Goal: Task Accomplishment & Management: Use online tool/utility

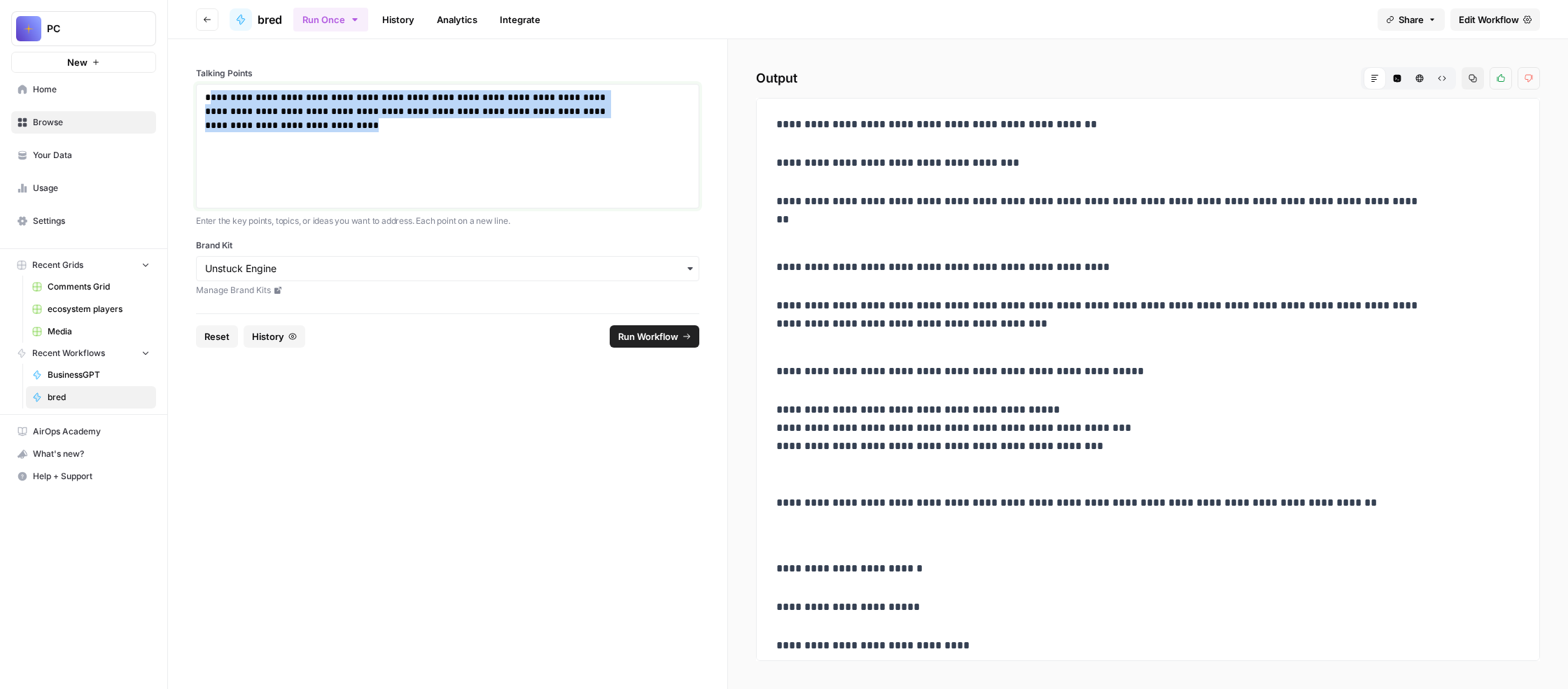
drag, startPoint x: 467, startPoint y: 211, endPoint x: 309, endPoint y: 137, distance: 174.5
click at [309, 137] on p "**********" at bounding box center [413, 132] width 415 height 84
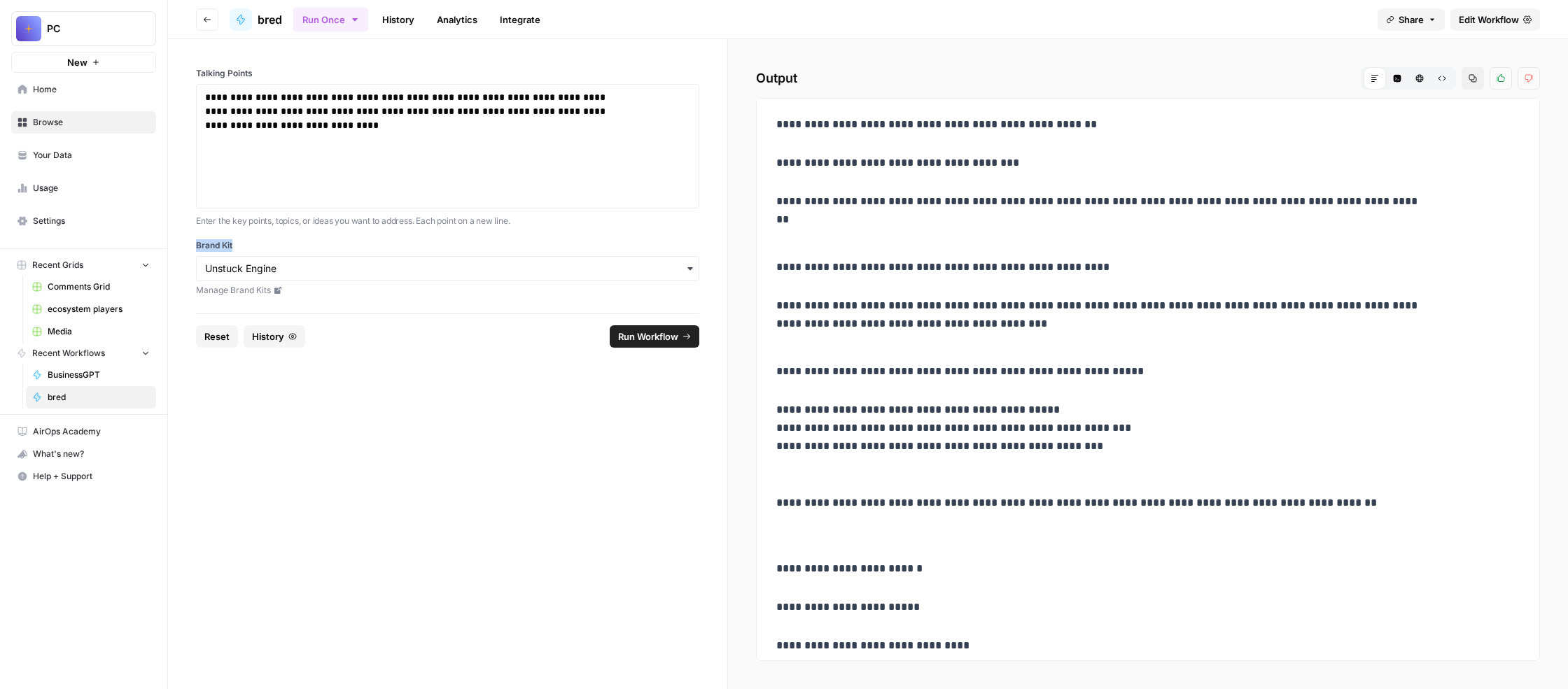
drag, startPoint x: 357, startPoint y: 384, endPoint x: 293, endPoint y: 381, distance: 64.1
click at [293, 314] on div "**********" at bounding box center [448, 177] width 559 height 275
click at [423, 31] on link "History" at bounding box center [398, 19] width 49 height 22
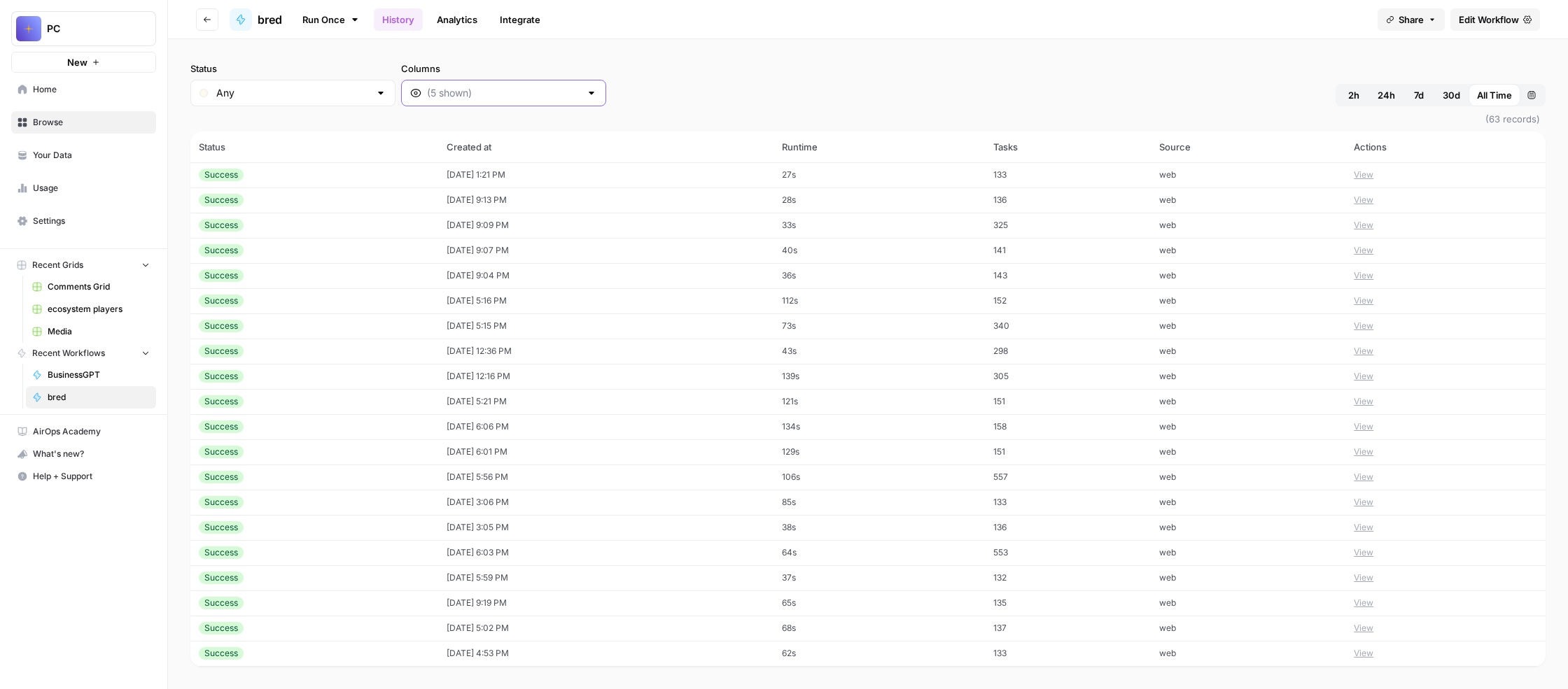
click at [580, 100] on input "Columns" at bounding box center [504, 92] width 154 height 14
click at [597, 100] on div at bounding box center [592, 92] width 11 height 14
click at [607, 226] on span "Output" at bounding box center [665, 219] width 199 height 14
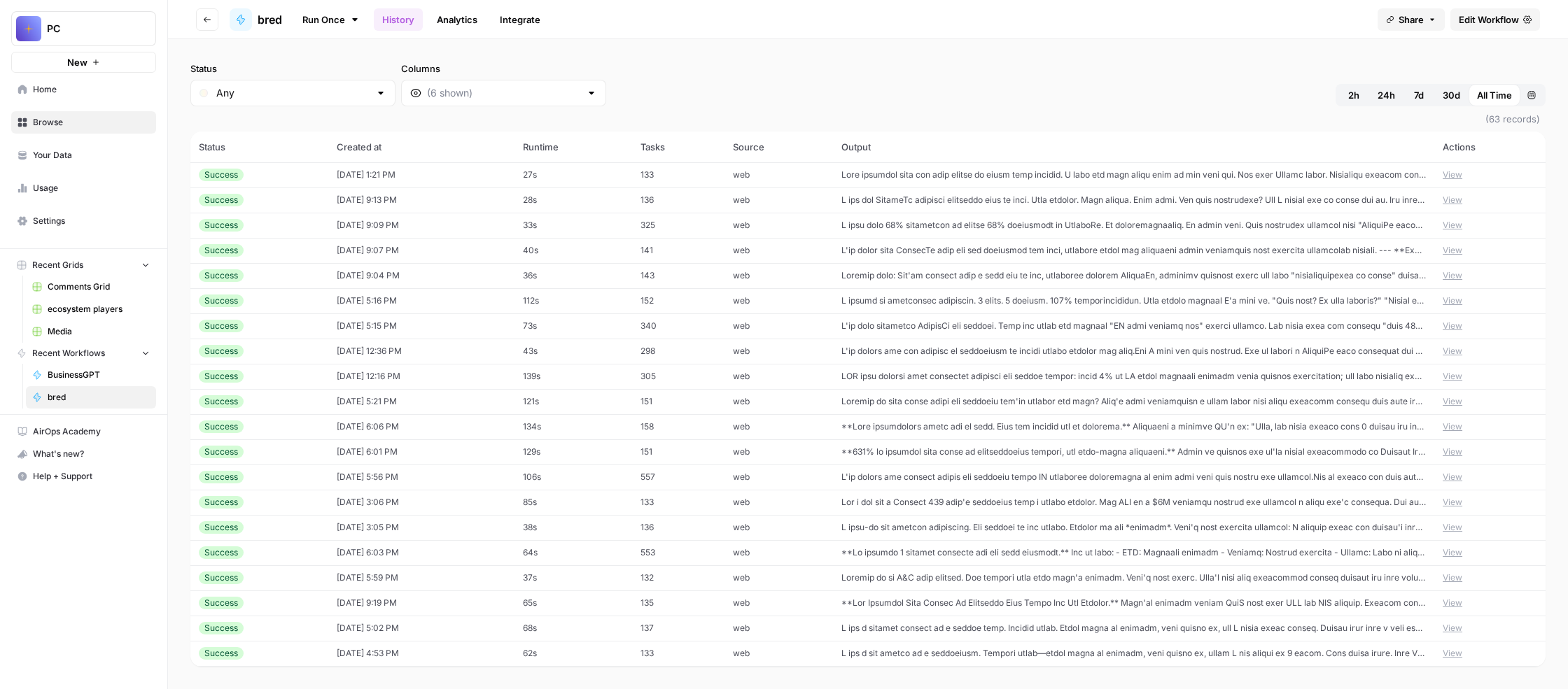
click at [867, 106] on div "Status Any Columns 2h 24h 7d 30d All Time Custom range" at bounding box center [868, 83] width 1355 height 45
click at [811, 105] on div "Status Any Columns 2h 24h 7d 30d All Time Custom range" at bounding box center [868, 83] width 1355 height 45
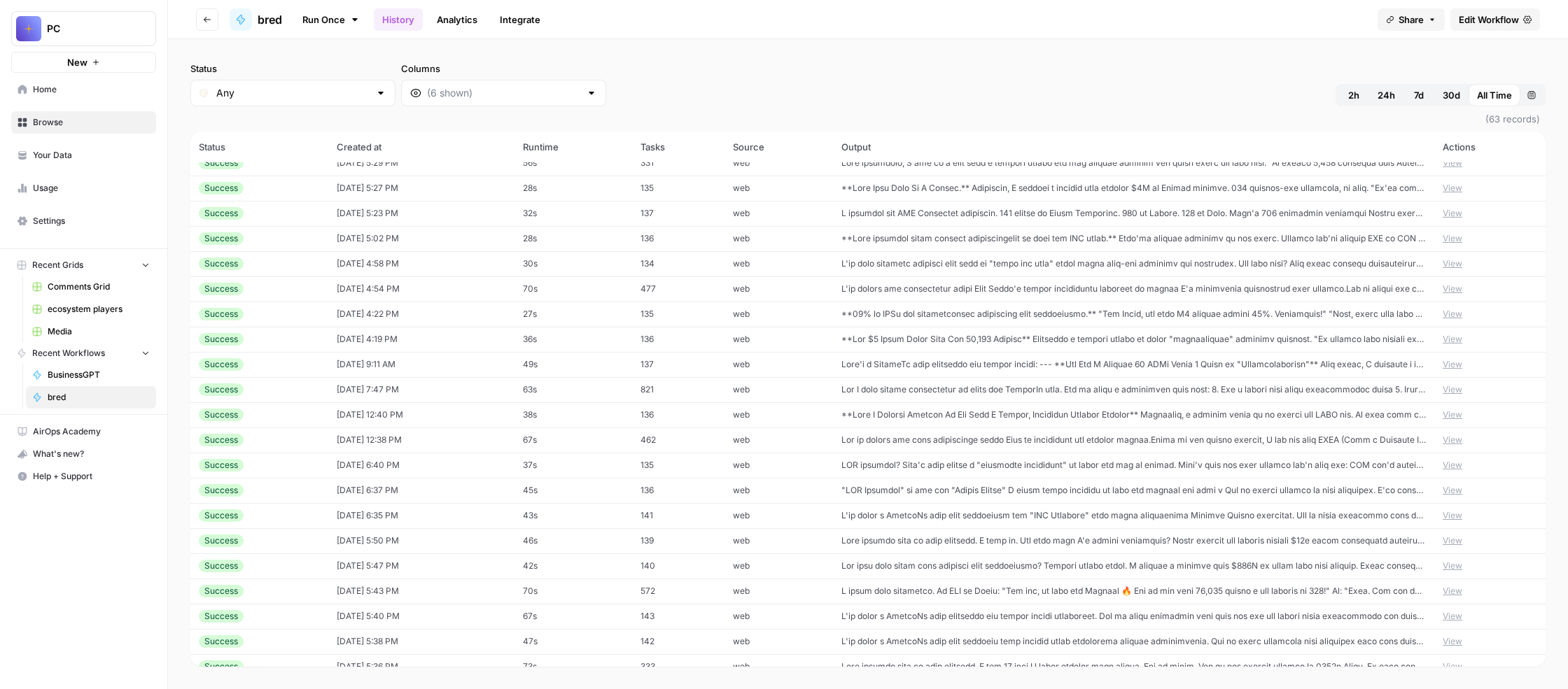
click at [1459, 27] on span "Edit Workflow" at bounding box center [1490, 19] width 60 height 14
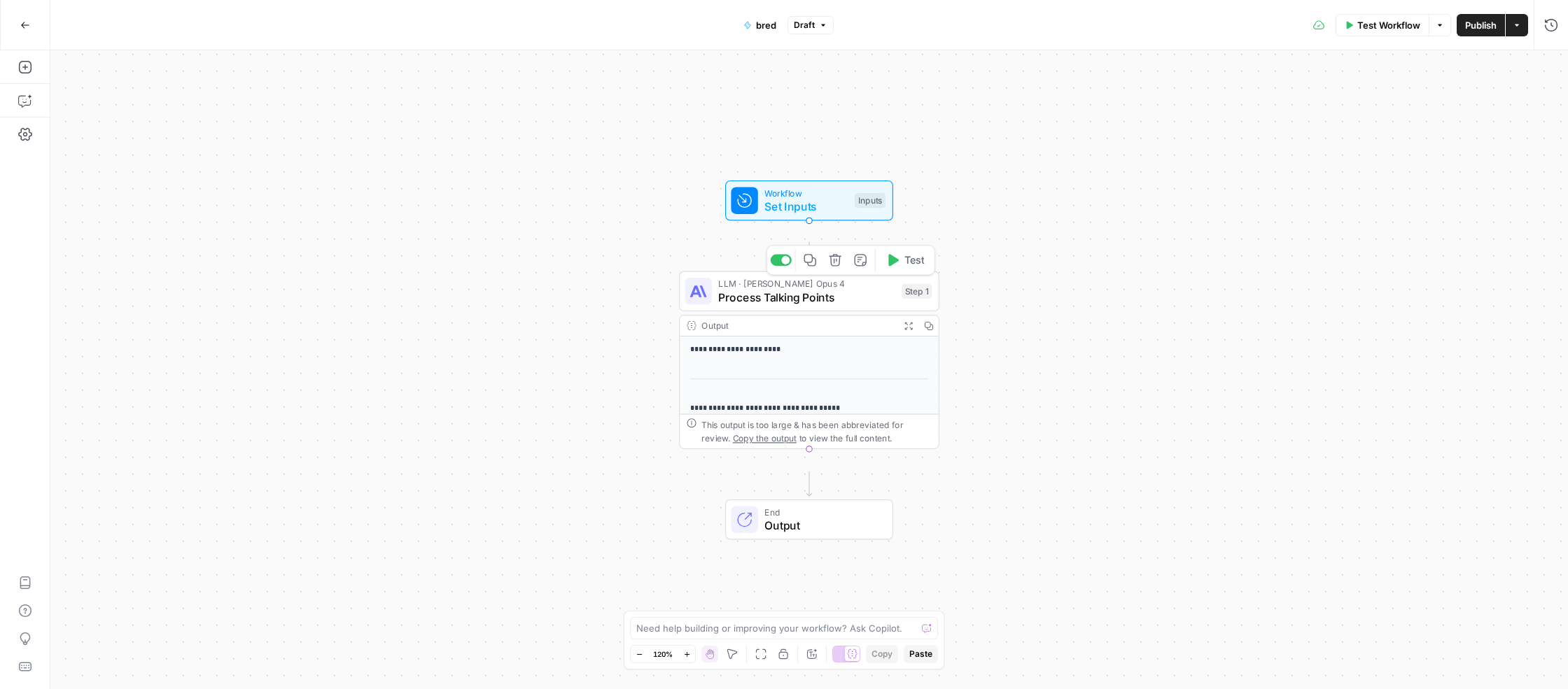
click at [811, 306] on span "Process Talking Points" at bounding box center [807, 298] width 177 height 17
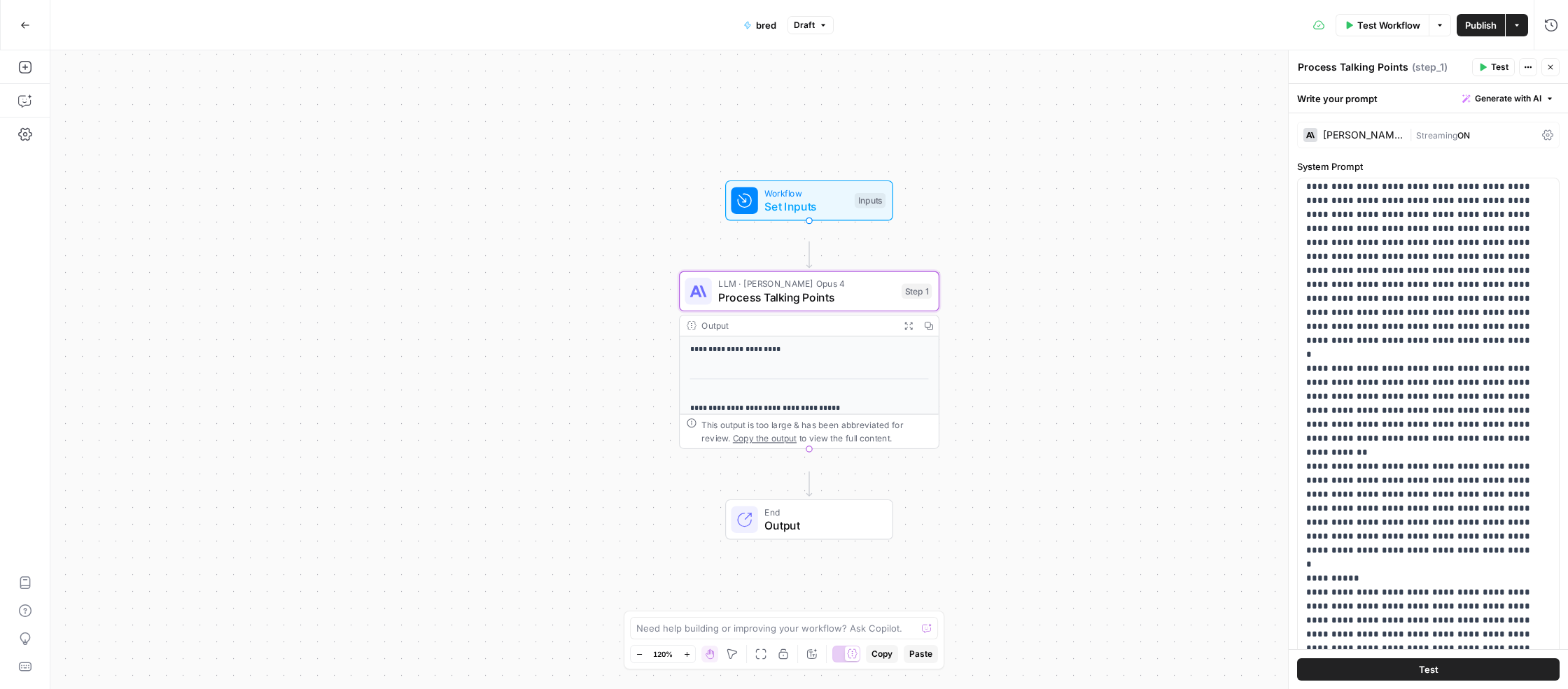
scroll to position [5802, 0]
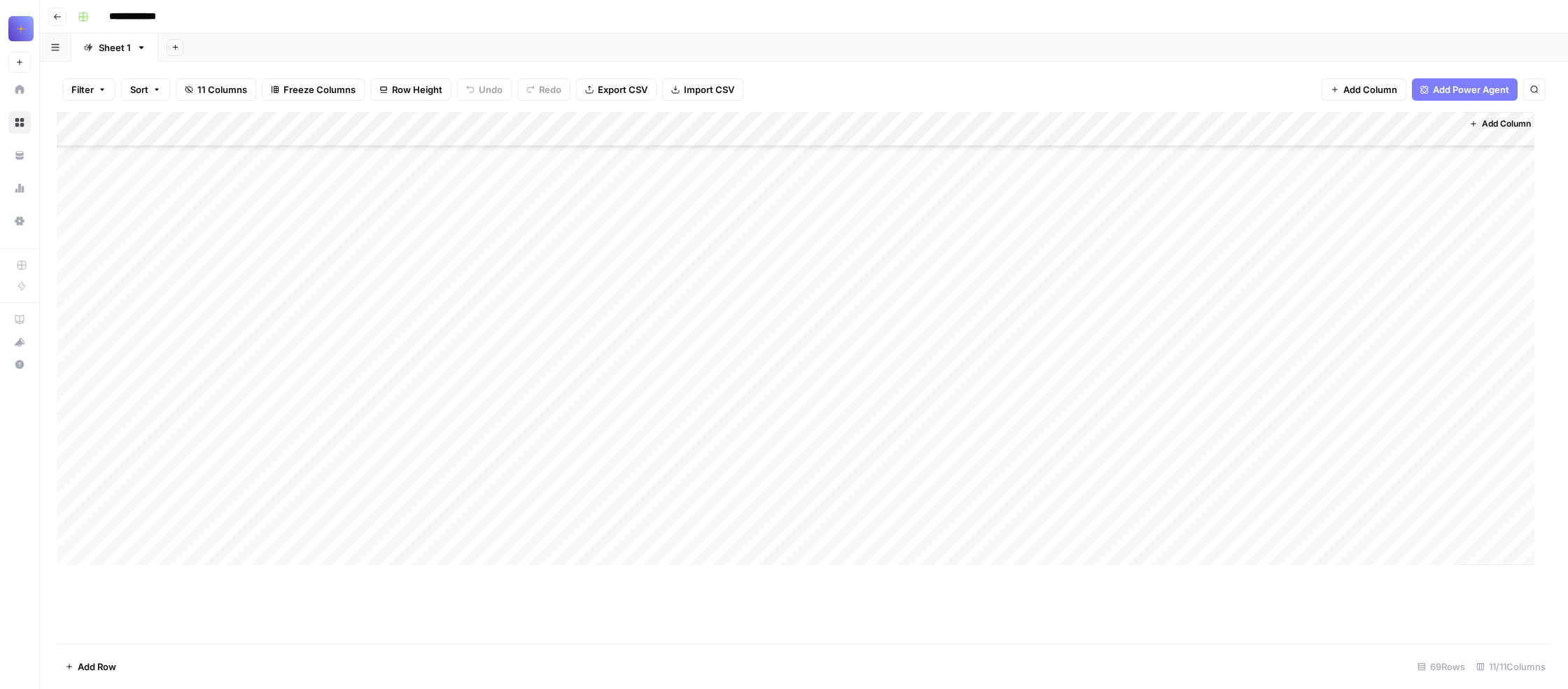
scroll to position [14198, 0]
click at [287, 179] on div "Add Column" at bounding box center [795, 338] width 1478 height 454
click at [510, 331] on div "Add Column" at bounding box center [795, 338] width 1478 height 454
